Goal: Task Accomplishment & Management: Complete application form

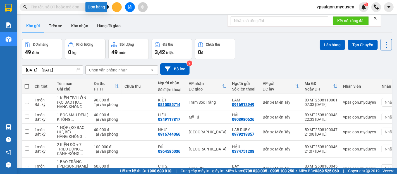
click at [113, 7] on button at bounding box center [117, 7] width 10 height 10
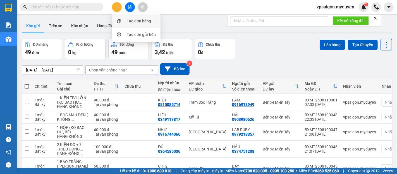
click at [127, 19] on div "Tạo đơn hàng" at bounding box center [139, 21] width 24 height 6
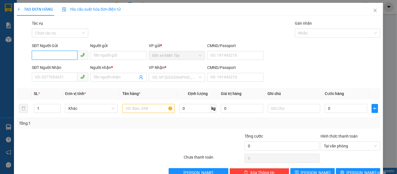
click at [46, 53] on input "SĐT Người Gửi" at bounding box center [54, 55] width 45 height 9
type input "0977763530"
click at [54, 62] on div "0977763530 - DÌ HƯƠNG" at bounding box center [60, 66] width 56 height 9
type input "DÌ HƯƠNG"
type input "0772122088"
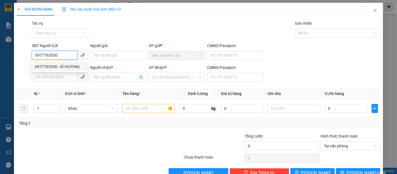
type input "THU NGÂN"
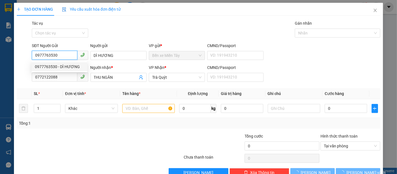
type input "20.000"
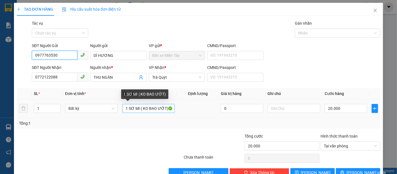
type input "0977763530"
click at [139, 109] on input "1 SƠ MI ( KO BAO ƯỚT)" at bounding box center [148, 108] width 53 height 9
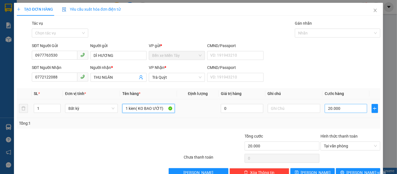
type input "1 kien( KO BAO ƯỚT)"
click at [325, 109] on input "20.000" at bounding box center [346, 108] width 42 height 9
type input "5"
type input "50"
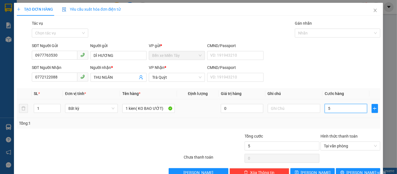
type input "50"
type input "500"
type input "5.000"
type input "50.000"
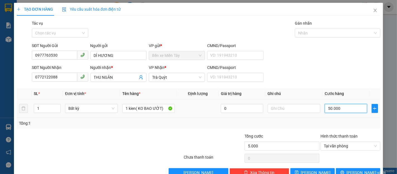
type input "50.000"
click at [343, 170] on icon "printer" at bounding box center [343, 172] width 4 height 4
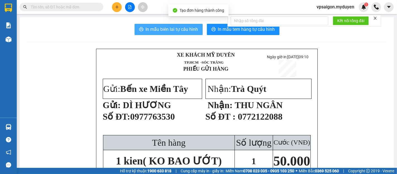
click at [188, 31] on span "In mẫu biên lai tự cấu hình" at bounding box center [172, 29] width 53 height 7
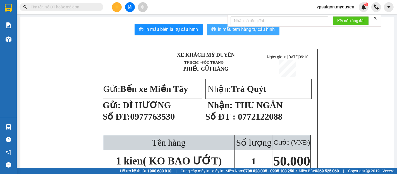
click at [230, 29] on span "In mẫu tem hàng tự cấu hình" at bounding box center [246, 29] width 57 height 7
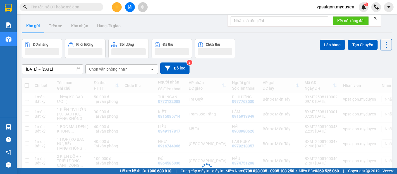
click at [117, 7] on icon "plus" at bounding box center [116, 7] width 3 height 0
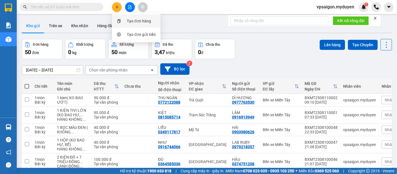
click at [137, 21] on div "Tạo đơn hàng" at bounding box center [139, 21] width 24 height 6
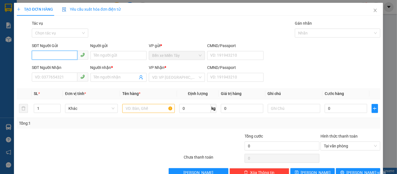
click at [51, 54] on input "SĐT Người Gửi" at bounding box center [54, 55] width 45 height 9
click at [51, 65] on div "0947484414 - [PERSON_NAME]" at bounding box center [62, 66] width 55 height 6
type input "0947484414"
type input "DUY"
type input "0938639113"
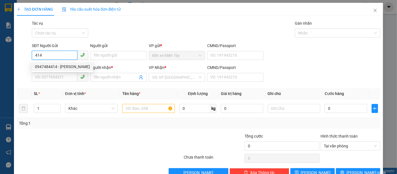
type input "HƯƠNG"
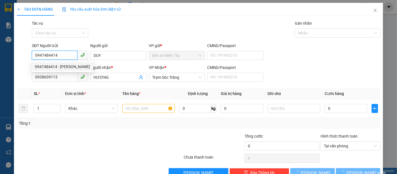
type input "40.000"
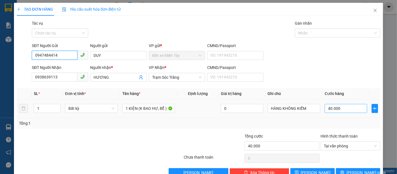
type input "0947484414"
click at [325, 108] on input "40.000" at bounding box center [346, 108] width 42 height 9
type input "3"
type input "30"
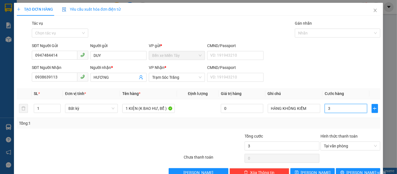
type input "30"
type input "300"
type input "3.000"
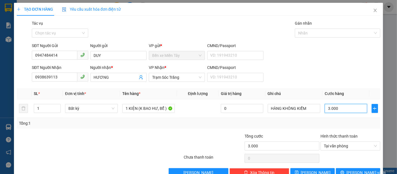
type input "30.000"
click at [350, 170] on span "[PERSON_NAME] và In" at bounding box center [366, 172] width 39 height 6
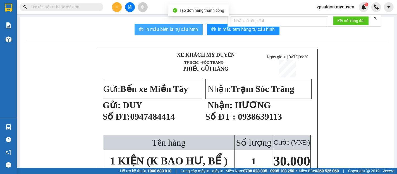
click at [184, 26] on span "In mẫu biên lai tự cấu hình" at bounding box center [172, 29] width 53 height 7
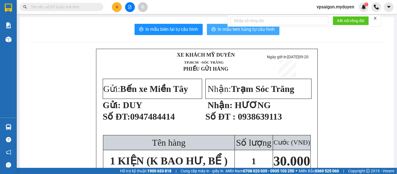
click at [223, 31] on span "In mẫu tem hàng tự cấu hình" at bounding box center [246, 29] width 57 height 7
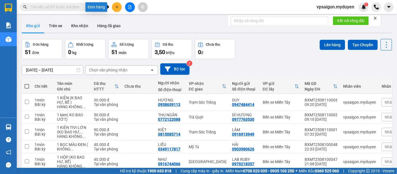
click at [116, 8] on icon "plus" at bounding box center [117, 7] width 4 height 4
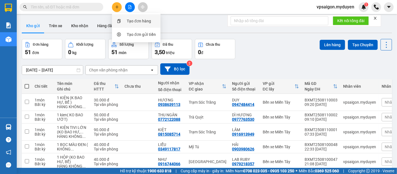
click at [129, 21] on div "Tạo đơn hàng" at bounding box center [139, 21] width 24 height 6
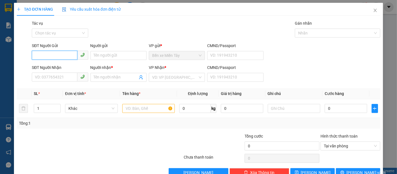
click at [45, 57] on input "SĐT Người Gửi" at bounding box center [54, 55] width 45 height 9
click at [54, 64] on div "0966992248 - DUNG" at bounding box center [59, 66] width 49 height 6
type input "0966992248"
type input "DUNG"
type input "0984729994"
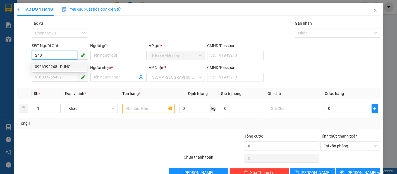
type input "THANH"
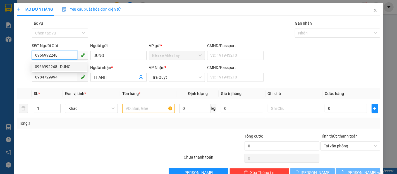
type input "100.000"
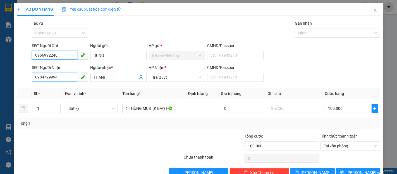
type input "0966992248"
click at [60, 76] on input "0984729994" at bounding box center [54, 76] width 45 height 9
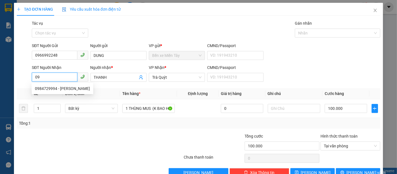
type input "0"
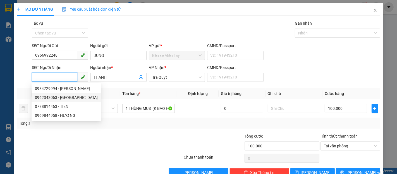
click at [51, 98] on div "0962343063 - THÁI DƯƠNG" at bounding box center [66, 97] width 63 height 6
type input "0962343063"
type input "THÁI DƯƠNG"
type input "200.000"
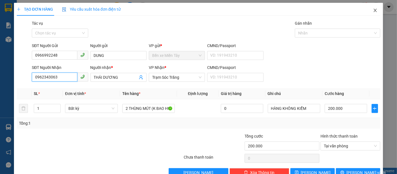
type input "0962343063"
click at [373, 11] on icon "close" at bounding box center [375, 10] width 4 height 4
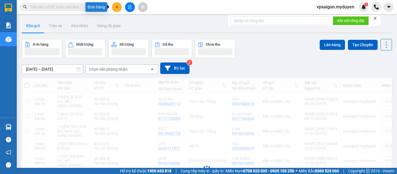
click at [114, 8] on button at bounding box center [117, 7] width 10 height 10
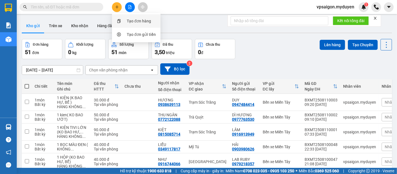
click at [137, 20] on div "Tạo đơn hàng" at bounding box center [139, 21] width 24 height 6
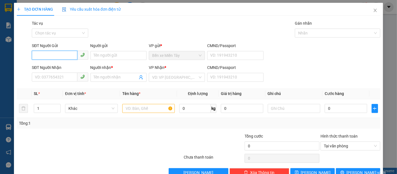
click at [46, 58] on input "SĐT Người Gửi" at bounding box center [54, 55] width 45 height 9
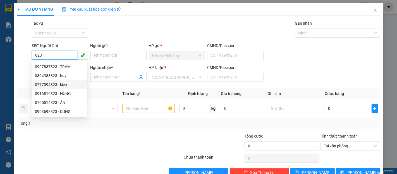
click at [57, 83] on div "0777094823 - kien" at bounding box center [59, 84] width 49 height 6
type input "0777094823"
type input "kien"
type input "0944836877"
type input "NGỌC"
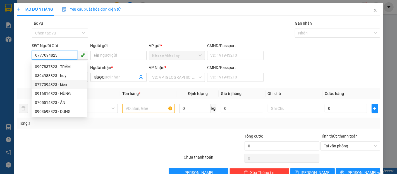
type input "50.000"
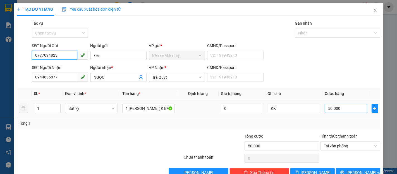
type input "0777094823"
click at [325, 109] on input "50.000" at bounding box center [346, 108] width 42 height 9
type input "4"
type input "40"
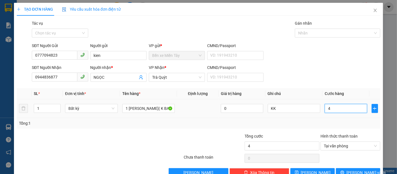
type input "40"
type input "400"
type input "4.000"
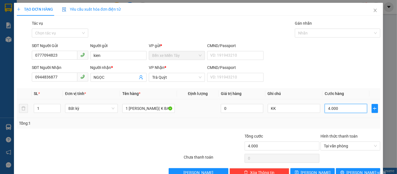
type input "40.000"
click at [354, 168] on button "[PERSON_NAME] và In" at bounding box center [358, 172] width 44 height 9
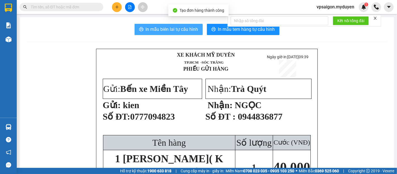
click at [172, 29] on span "In mẫu biên lai tự cấu hình" at bounding box center [172, 29] width 53 height 7
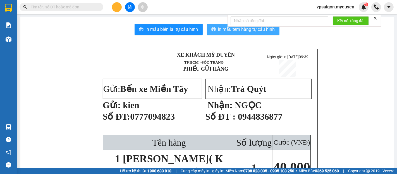
click at [229, 29] on span "In mẫu tem hàng tự cấu hình" at bounding box center [246, 29] width 57 height 7
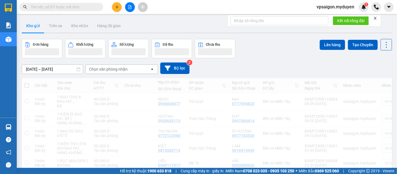
click at [117, 9] on button at bounding box center [117, 7] width 10 height 10
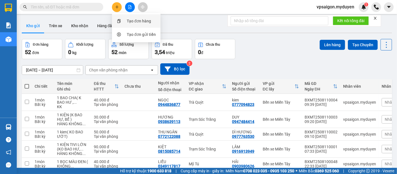
click at [141, 22] on div "Tạo đơn hàng" at bounding box center [139, 21] width 24 height 6
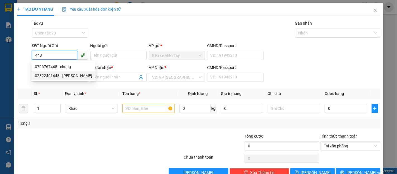
click at [61, 75] on div "02822401448 - TẢN ĐÀ" at bounding box center [63, 75] width 57 height 6
type input "02822401448"
type input "[PERSON_NAME]"
type input "0869222819"
type input "NK TÂM AN ĐẠI NGÃI"
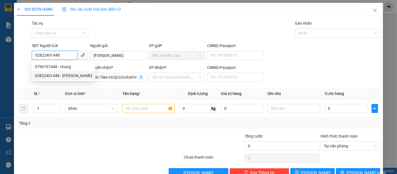
type input "70.000"
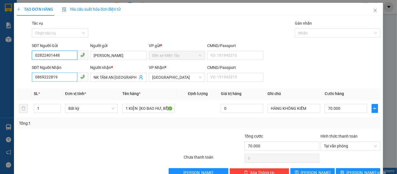
type input "02822401448"
click at [57, 75] on input "0869222819" at bounding box center [54, 76] width 45 height 9
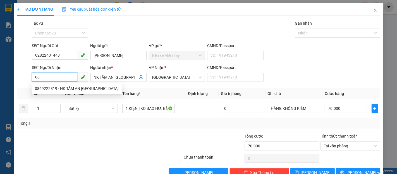
type input "0"
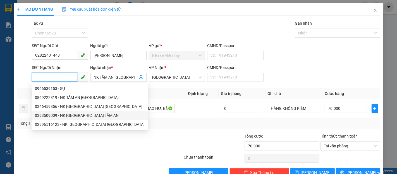
click at [82, 114] on div "0393509009 - NK SÀI GÒN TÂM AN" at bounding box center [90, 115] width 110 height 6
type input "0393509009"
type input "NK SÀI GÒN TÂM AN"
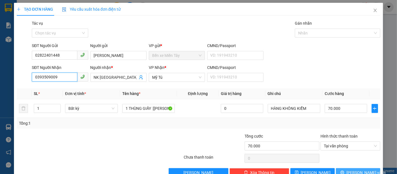
type input "0393509009"
click at [356, 172] on span "[PERSON_NAME] và In" at bounding box center [366, 172] width 39 height 6
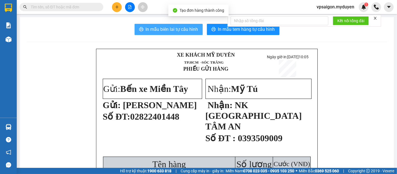
click at [171, 28] on span "In mẫu biên lai tự cấu hình" at bounding box center [172, 29] width 53 height 7
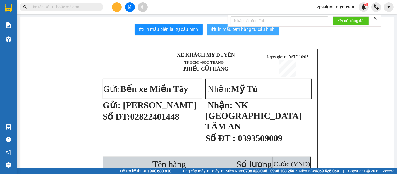
click at [222, 27] on span "In mẫu tem hàng tự cấu hình" at bounding box center [246, 29] width 57 height 7
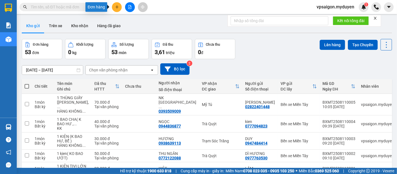
click at [116, 5] on icon "plus" at bounding box center [117, 7] width 4 height 4
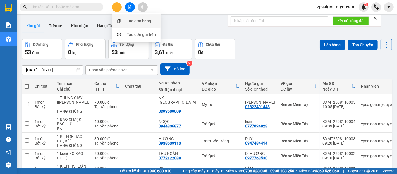
click at [146, 22] on div "Tạo đơn hàng" at bounding box center [139, 21] width 24 height 6
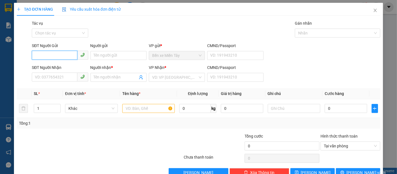
click at [36, 54] on input "SĐT Người Gửi" at bounding box center [54, 55] width 45 height 9
click at [46, 65] on div "0798505245 - KO TÊN" at bounding box center [59, 66] width 49 height 6
type input "0798505245"
type input "KO TÊN"
type input "0706195366"
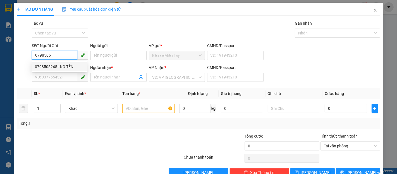
type input "HUY"
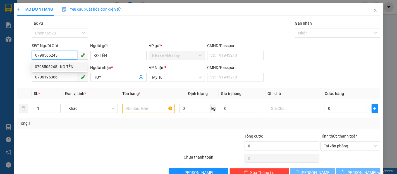
type input "180.000"
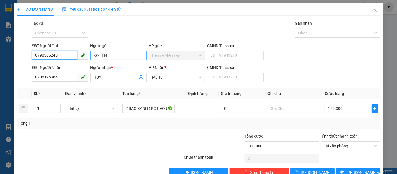
type input "0798505245"
click at [110, 56] on input "KO TÊN" at bounding box center [119, 55] width 56 height 9
type input "K"
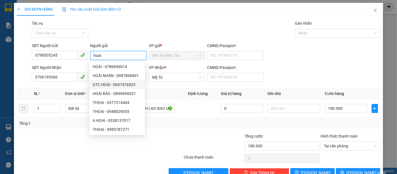
type input "hoai"
click at [171, 88] on th "Tên hàng *" at bounding box center [148, 93] width 57 height 11
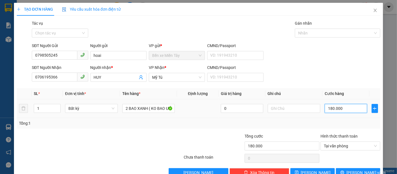
click at [325, 108] on input "180.000" at bounding box center [346, 108] width 42 height 9
type input "3"
type input "30"
type input "300"
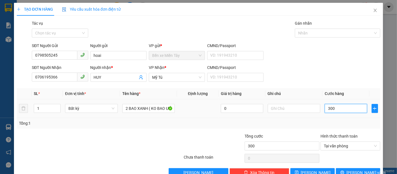
type input "3.000"
type input "30.000"
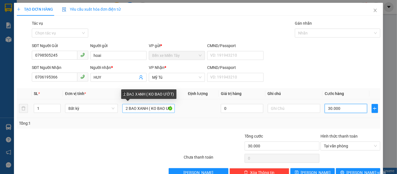
type input "30.000"
click at [125, 108] on input "2 BAO XANH ( KO BAO ƯỚT)" at bounding box center [148, 108] width 53 height 9
click at [147, 108] on input "1 BAO XANH ( KO BAO ƯỚT)" at bounding box center [148, 108] width 53 height 9
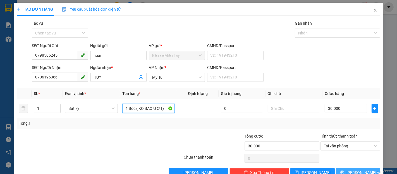
type input "1 Boc ( KO BAO ƯỚT)"
click at [359, 168] on button "[PERSON_NAME] và In" at bounding box center [358, 172] width 44 height 9
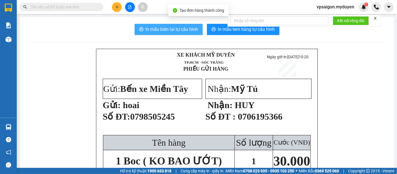
click at [148, 27] on span "In mẫu biên lai tự cấu hình" at bounding box center [172, 29] width 53 height 7
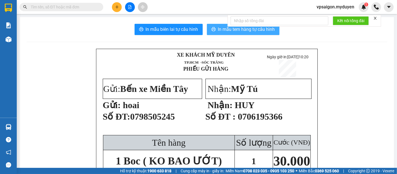
click at [224, 32] on span "In mẫu tem hàng tự cấu hình" at bounding box center [246, 29] width 57 height 7
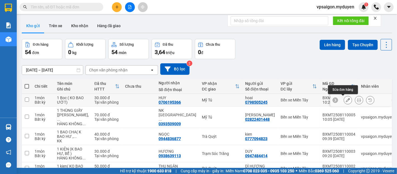
click at [346, 98] on icon at bounding box center [348, 100] width 4 height 4
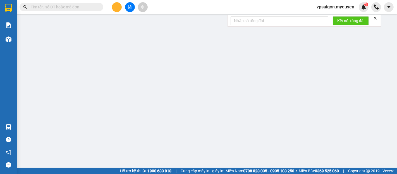
type input "0798505245"
type input "0706195366"
type input "30.000"
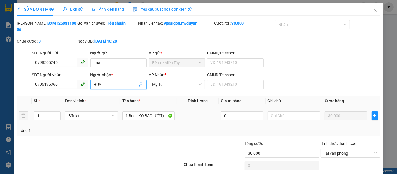
click at [106, 81] on input "HUY" at bounding box center [116, 84] width 44 height 6
type input "H"
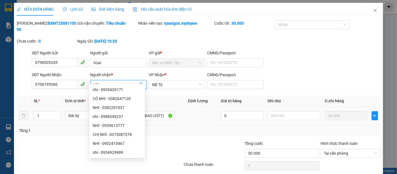
type input "nhi"
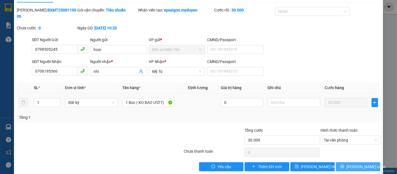
scroll to position [15, 0]
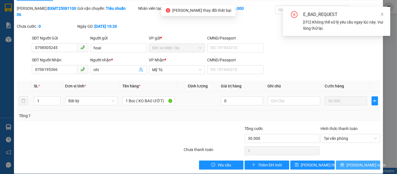
click at [355, 162] on span "[PERSON_NAME] và In" at bounding box center [366, 165] width 39 height 6
click at [111, 136] on div at bounding box center [69, 135] width 106 height 20
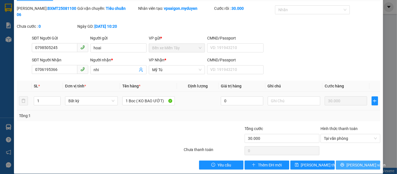
click at [360, 162] on span "[PERSON_NAME] và In" at bounding box center [366, 165] width 39 height 6
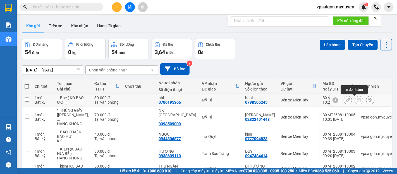
click at [355, 97] on button at bounding box center [359, 100] width 8 height 10
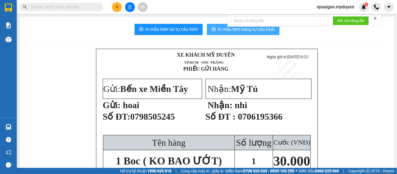
click at [234, 30] on span "In mẫu tem hàng tự cấu hình" at bounding box center [246, 29] width 57 height 7
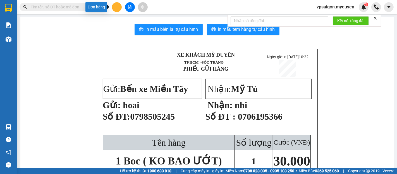
click at [117, 10] on button at bounding box center [117, 7] width 10 height 10
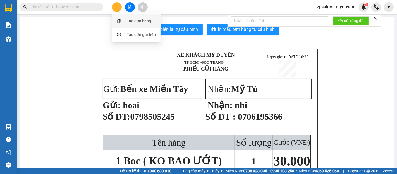
click at [126, 20] on div "Tạo đơn hàng" at bounding box center [136, 21] width 42 height 11
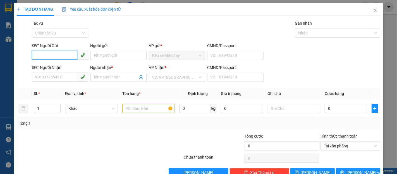
click at [36, 51] on input "SĐT Người Gửi" at bounding box center [54, 55] width 45 height 9
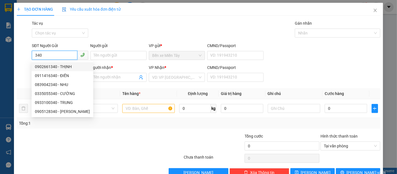
click at [51, 67] on div "0902661340 - THỊNH" at bounding box center [62, 66] width 55 height 6
type input "0902661340"
type input "THỊNH"
type input "0342744435"
type input "PHONG"
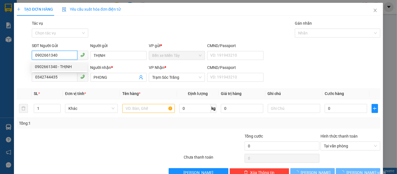
type input "180.000"
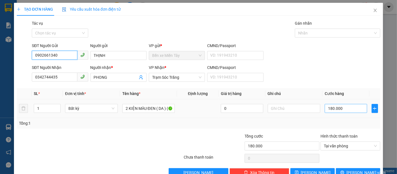
type input "0902661340"
click at [325, 107] on input "180.000" at bounding box center [346, 108] width 42 height 9
type input "1"
type input "16"
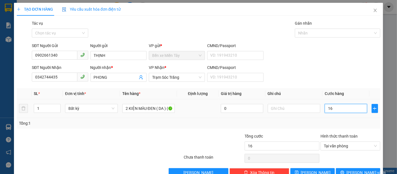
type input "160"
type input "1.600"
type input "16.000"
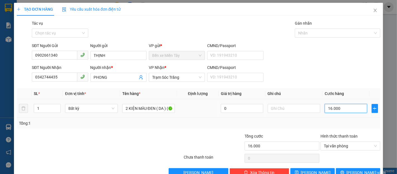
type input "160.000"
click at [374, 11] on icon "close" at bounding box center [375, 10] width 3 height 3
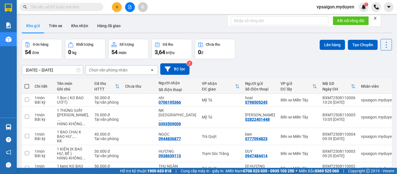
drag, startPoint x: 122, startPoint y: 9, endPoint x: 115, endPoint y: 9, distance: 6.4
click at [115, 9] on div at bounding box center [130, 7] width 42 height 10
click at [115, 9] on icon "plus" at bounding box center [117, 7] width 4 height 4
click at [125, 20] on div "Tạo đơn hàng" at bounding box center [136, 21] width 42 height 11
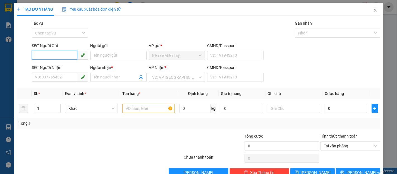
click at [49, 58] on input "SĐT Người Gửi" at bounding box center [54, 55] width 45 height 9
click at [56, 66] on div "0966085780 - BÌNH" at bounding box center [59, 66] width 49 height 6
type input "0966085780"
type input "BÌNH"
type input "0359658575"
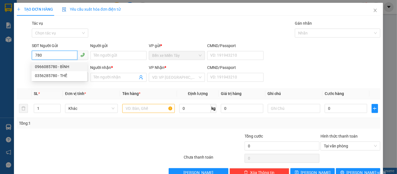
type input "THÚY"
type input "40.000"
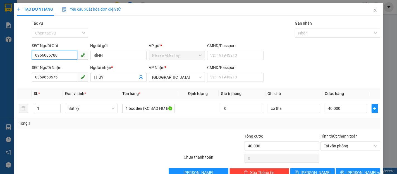
click at [61, 54] on input "0966085780" at bounding box center [54, 55] width 45 height 9
type input "0"
click at [59, 75] on div "0356285780 - THẾ" at bounding box center [59, 75] width 49 height 6
type input "0356285780"
type input "THẾ"
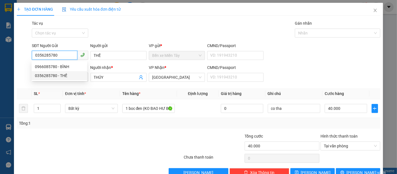
type input "60.000"
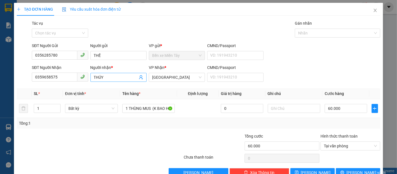
click at [106, 79] on input "THÚY" at bounding box center [116, 77] width 44 height 6
type input "T"
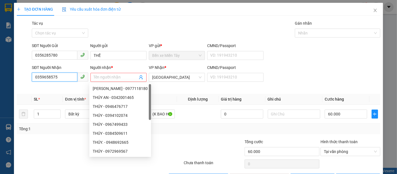
click at [56, 76] on input "0359658575" at bounding box center [54, 76] width 45 height 9
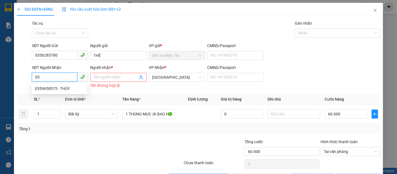
type input "0"
click at [61, 77] on input "SĐT Người Nhận" at bounding box center [54, 76] width 45 height 9
click at [56, 100] on div "SL *" at bounding box center [47, 99] width 27 height 6
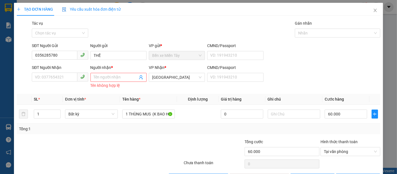
click at [44, 89] on div "SĐT Người Nhận VD: 0377654321" at bounding box center [60, 76] width 58 height 25
click at [39, 75] on input "SĐT Người Nhận" at bounding box center [54, 76] width 45 height 9
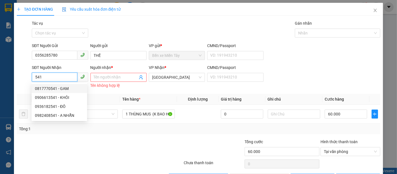
click at [63, 89] on div "0817770541 - GAM" at bounding box center [59, 88] width 49 height 6
type input "0817770541"
type input "GAM"
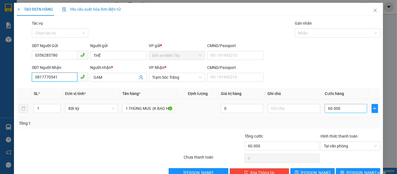
type input "0817770541"
click at [325, 108] on input "60.000" at bounding box center [346, 108] width 42 height 9
type input "4"
type input "40"
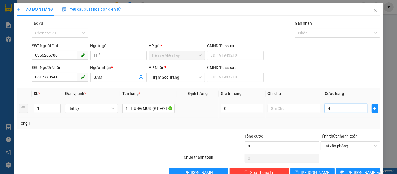
type input "40"
type input "400"
type input "4.000"
type input "40.000"
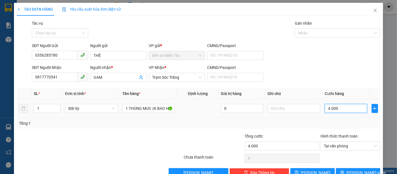
type input "40.000"
click at [345, 169] on button "[PERSON_NAME] và In" at bounding box center [358, 172] width 44 height 9
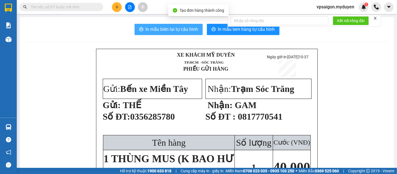
click at [183, 31] on span "In mẫu biên lai tự cấu hình" at bounding box center [172, 29] width 53 height 7
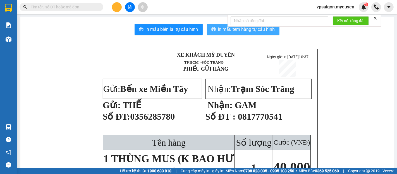
click at [226, 29] on span "In mẫu tem hàng tự cấu hình" at bounding box center [246, 29] width 57 height 7
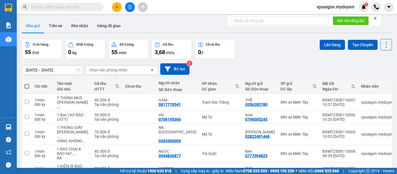
click at [119, 4] on button at bounding box center [117, 7] width 10 height 10
click at [132, 20] on div "Tạo đơn hàng" at bounding box center [139, 21] width 24 height 6
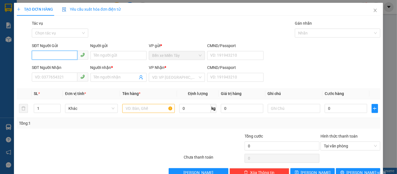
click at [43, 55] on input "SĐT Người Gửi" at bounding box center [54, 55] width 45 height 9
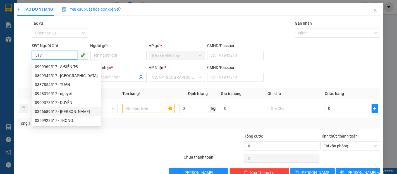
click at [63, 110] on div "0366689517 - [PERSON_NAME]" at bounding box center [66, 111] width 63 height 6
type input "0366689517"
type input "GIANG"
type input "0394229552"
type input "SƠN"
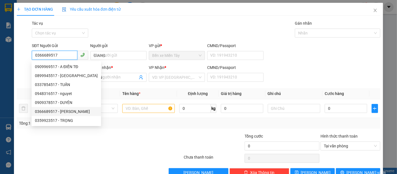
type input "30.000"
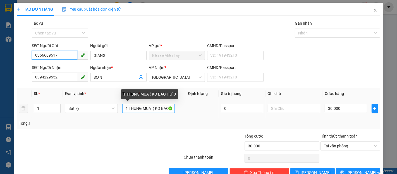
type input "0366689517"
click at [151, 110] on input "1 THUNG MUA ( KO BAO HƯ 0" at bounding box center [148, 108] width 53 height 9
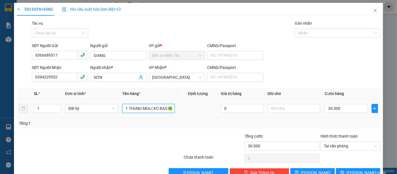
type input "1 THUNG MUs ( KO BAO HƯ 0"
click at [323, 108] on td "30.000" at bounding box center [346, 108] width 47 height 19
click at [325, 108] on input "30.000" at bounding box center [346, 108] width 42 height 9
type input "4"
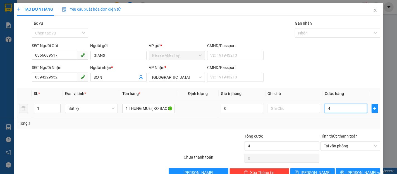
type input "40"
type input "400"
type input "4.000"
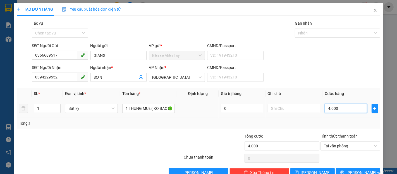
type input "40.000"
click at [358, 172] on span "[PERSON_NAME] và In" at bounding box center [366, 172] width 39 height 6
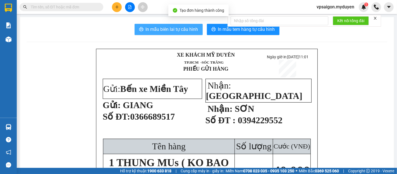
click at [168, 25] on button "In mẫu biên lai tự cấu hình" at bounding box center [169, 29] width 68 height 11
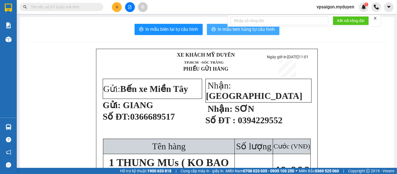
click at [227, 30] on span "In mẫu tem hàng tự cấu hình" at bounding box center [246, 29] width 57 height 7
